Goal: Check status

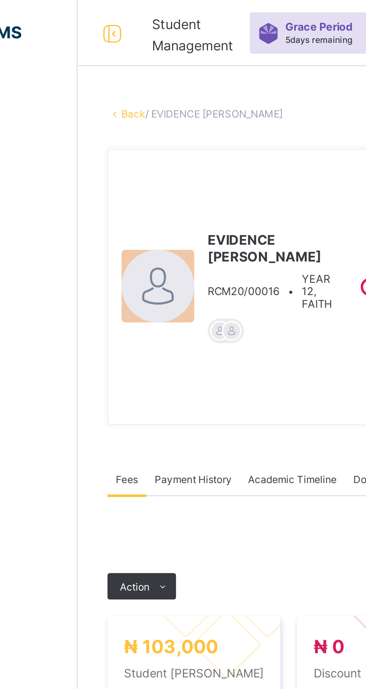
click at [120, 54] on link "Back" at bounding box center [114, 51] width 11 height 6
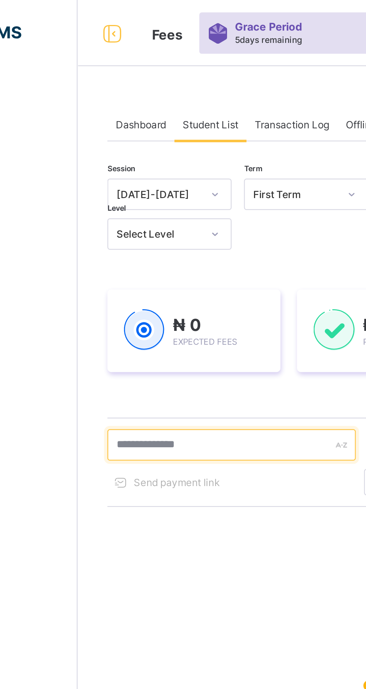
click at [147, 201] on input "text" at bounding box center [159, 201] width 112 height 14
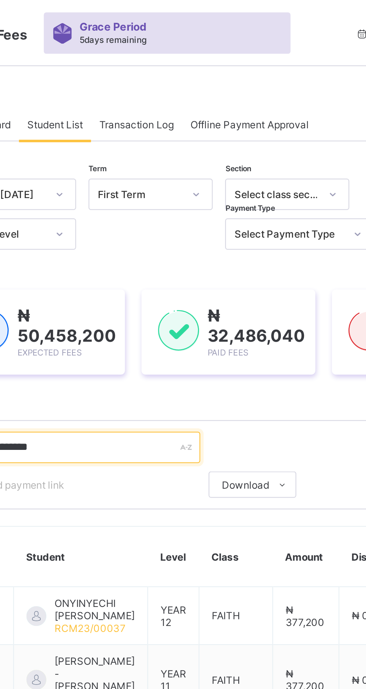
click at [176, 200] on input "**********" at bounding box center [159, 202] width 112 height 14
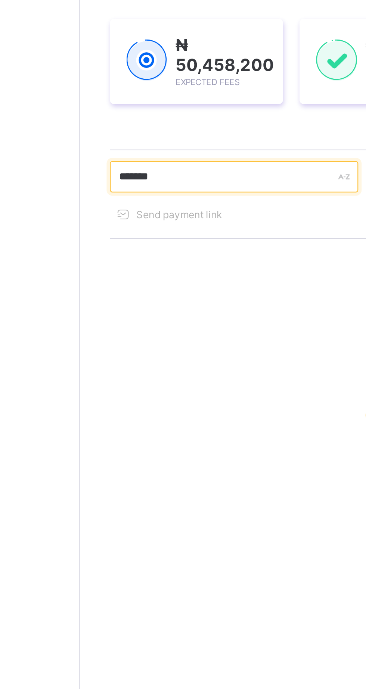
type input "******"
